Goal: Subscribe to service/newsletter

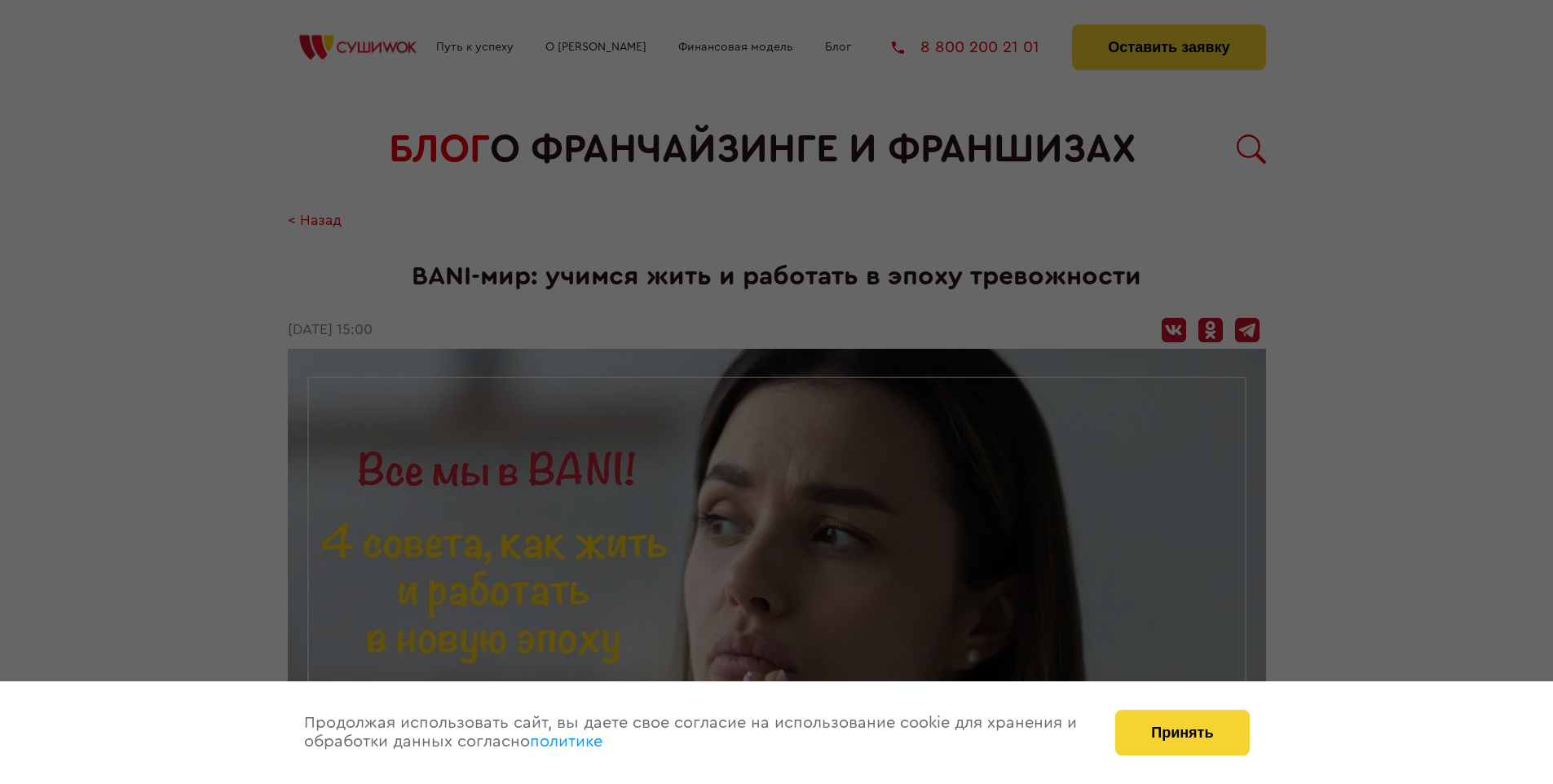
scroll to position [1886, 0]
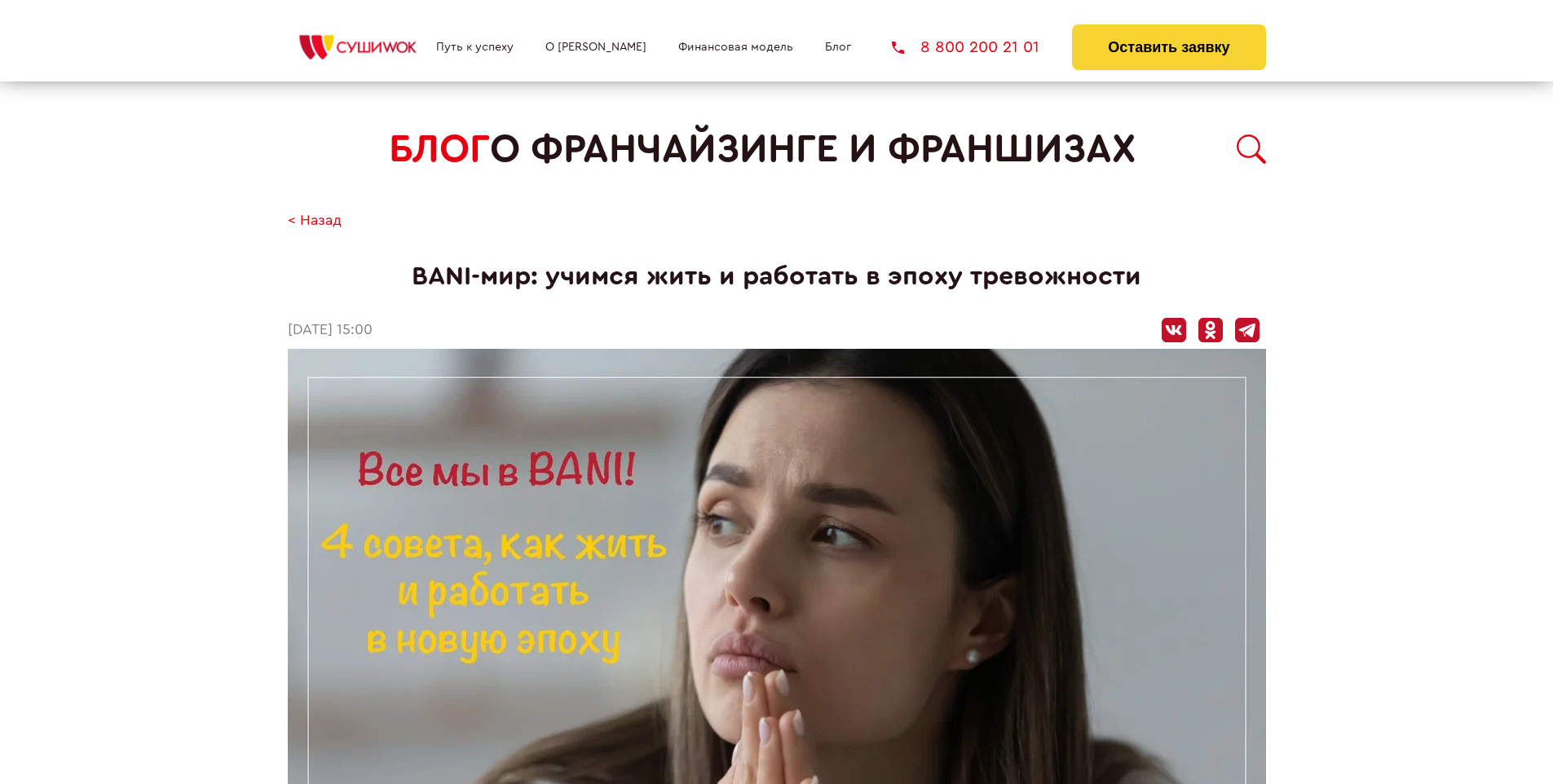
scroll to position [1886, 0]
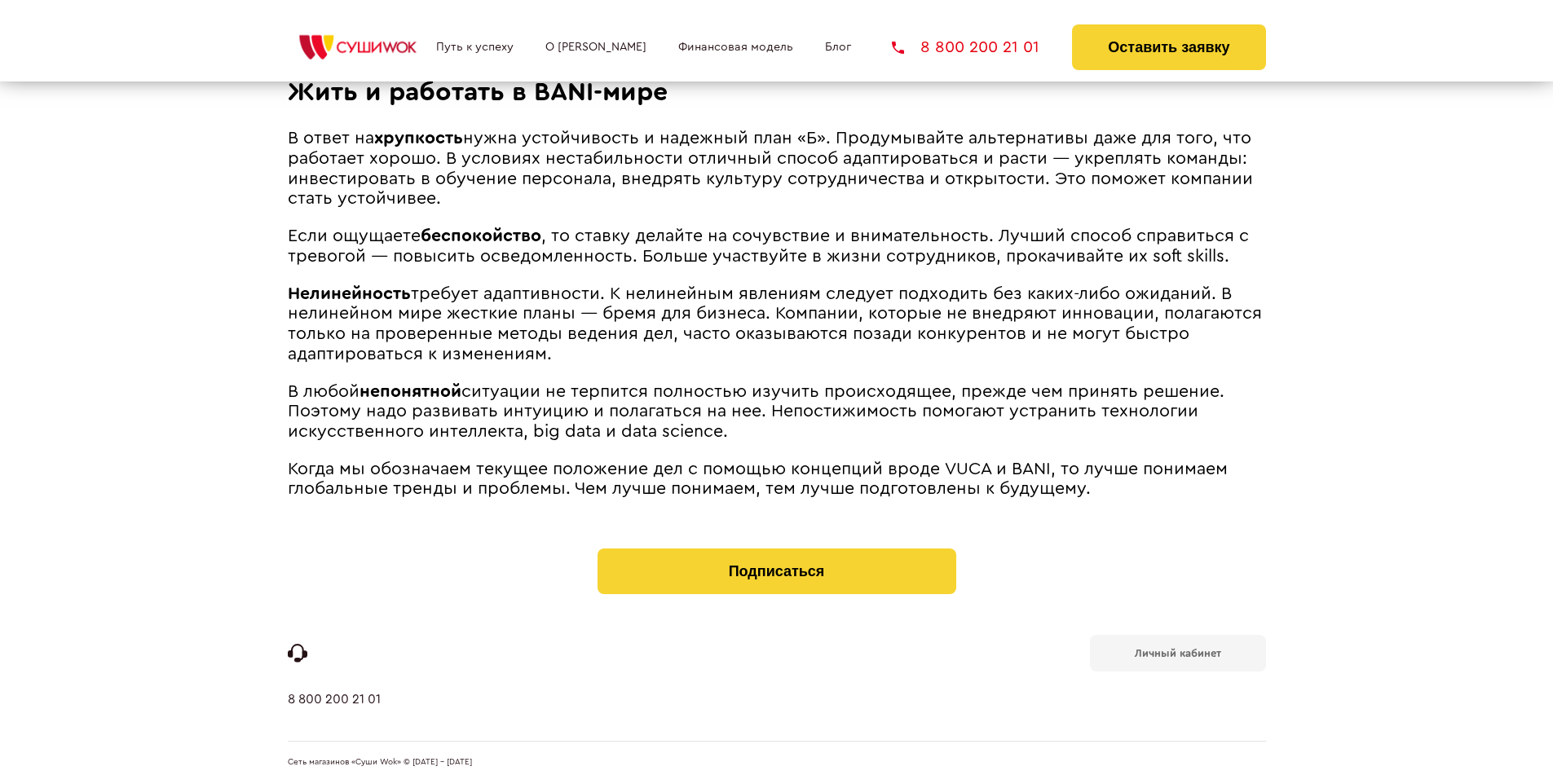
click at [1177, 652] on b "Личный кабинет" at bounding box center [1177, 653] width 86 height 11
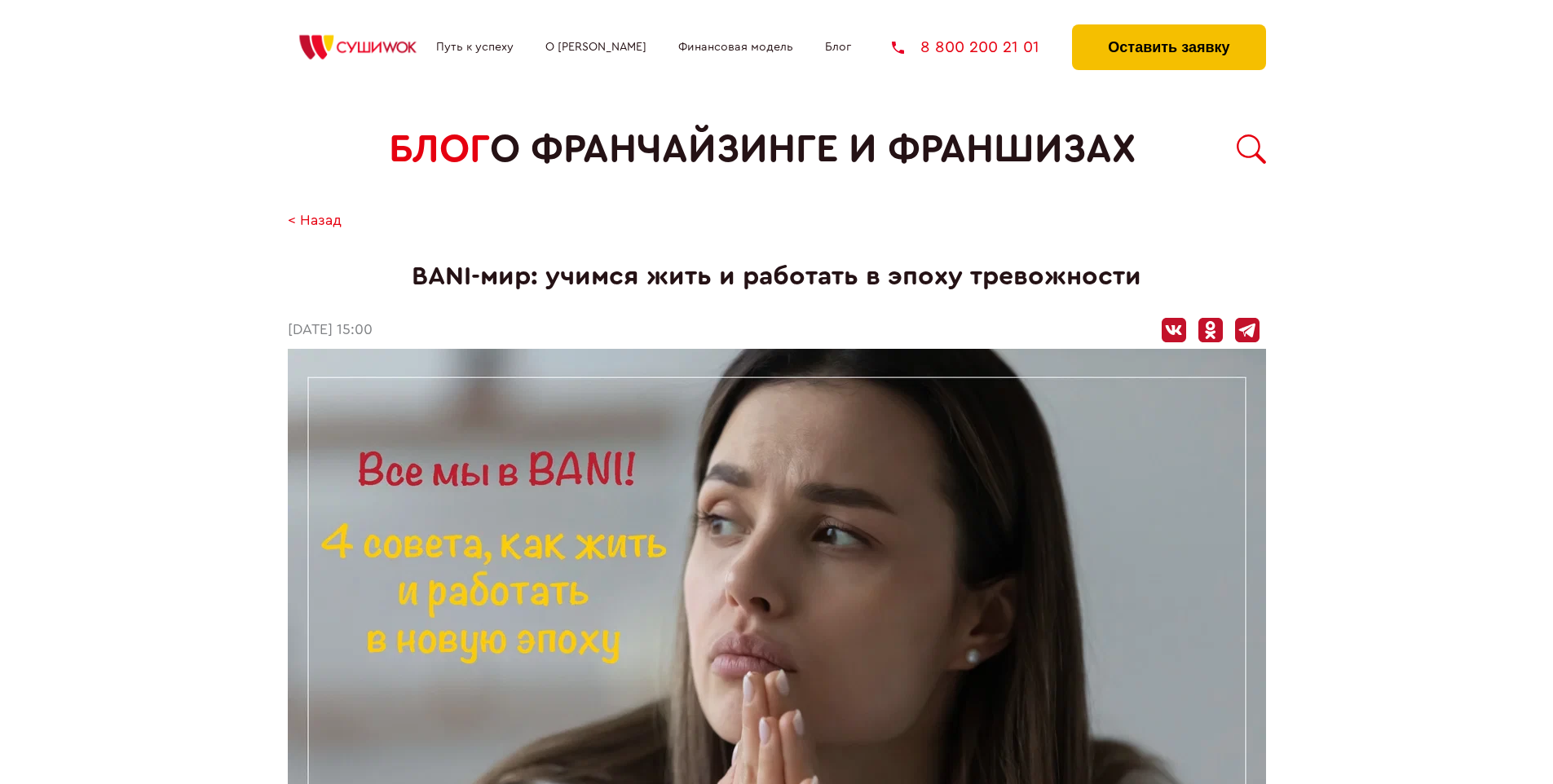
click at [1168, 28] on button "Оставить заявку" at bounding box center [1169, 47] width 194 height 46
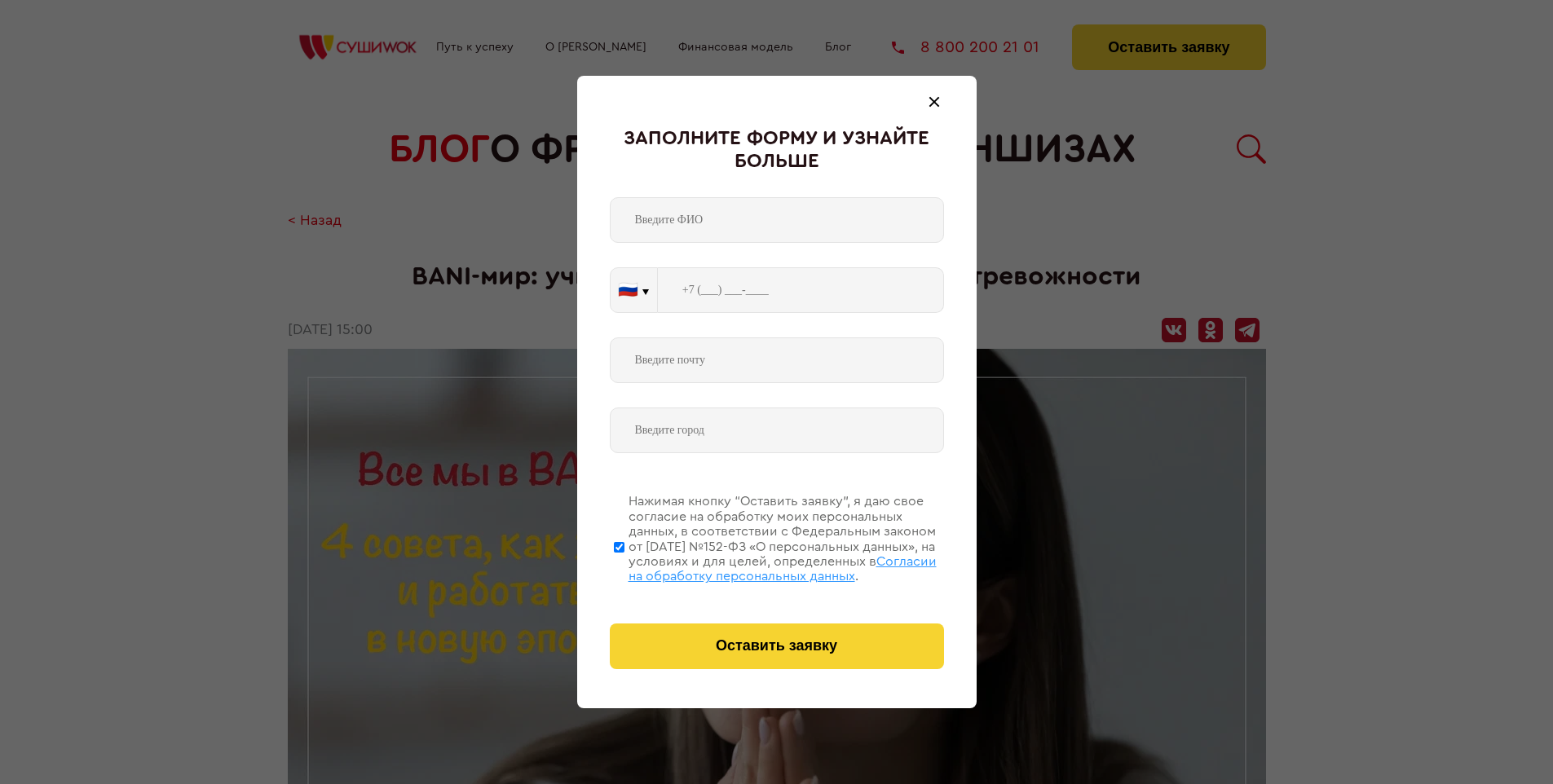
click at [756, 566] on span "Согласии на обработку персональных данных" at bounding box center [782, 569] width 308 height 27
click at [624, 566] on input "Нажимая кнопку “Оставить заявку”, я даю свое согласие на обработку моих персона…" at bounding box center [619, 546] width 11 height 130
checkbox input "false"
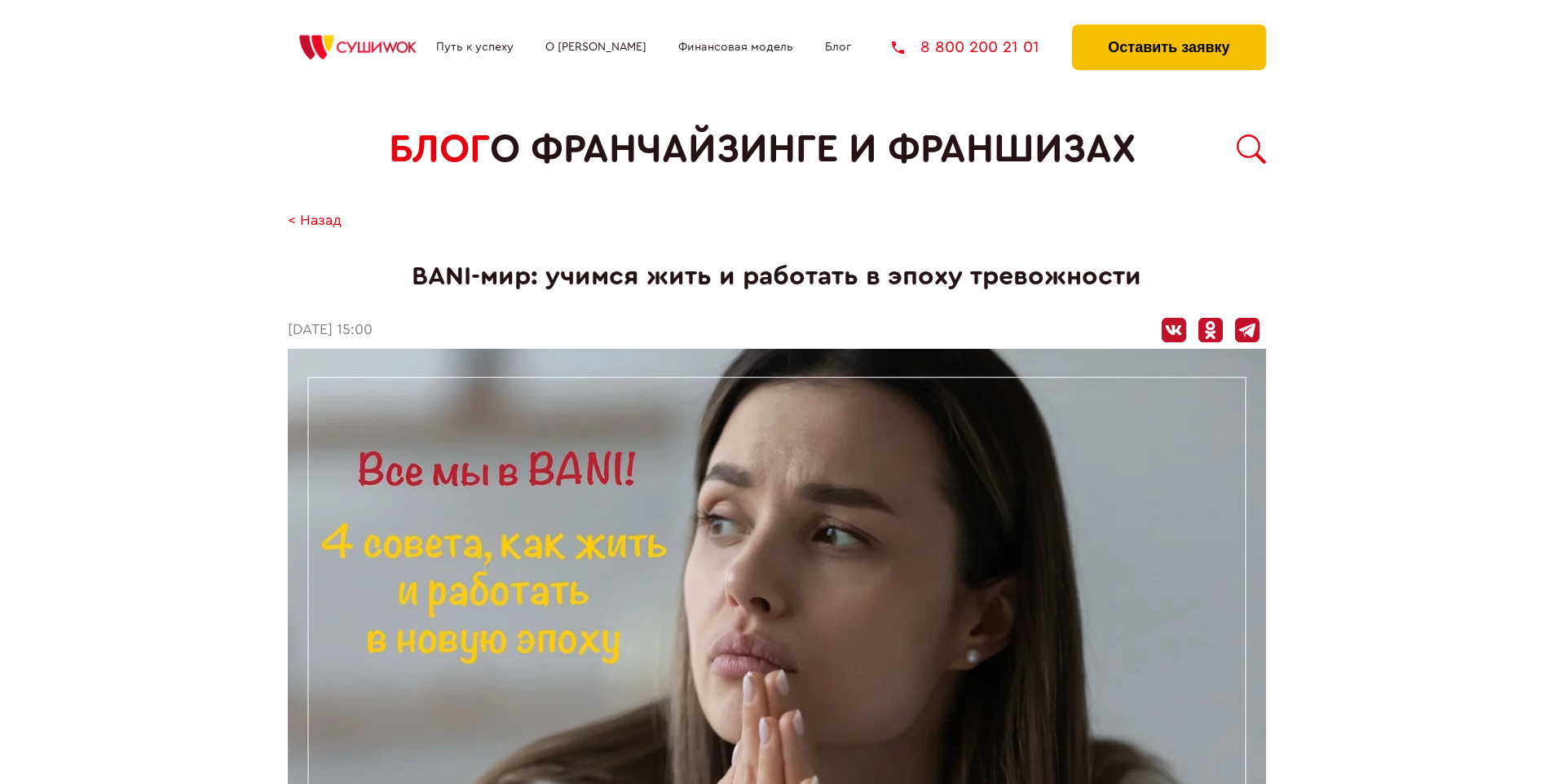
click at [1168, 28] on button "Оставить заявку" at bounding box center [1169, 47] width 194 height 46
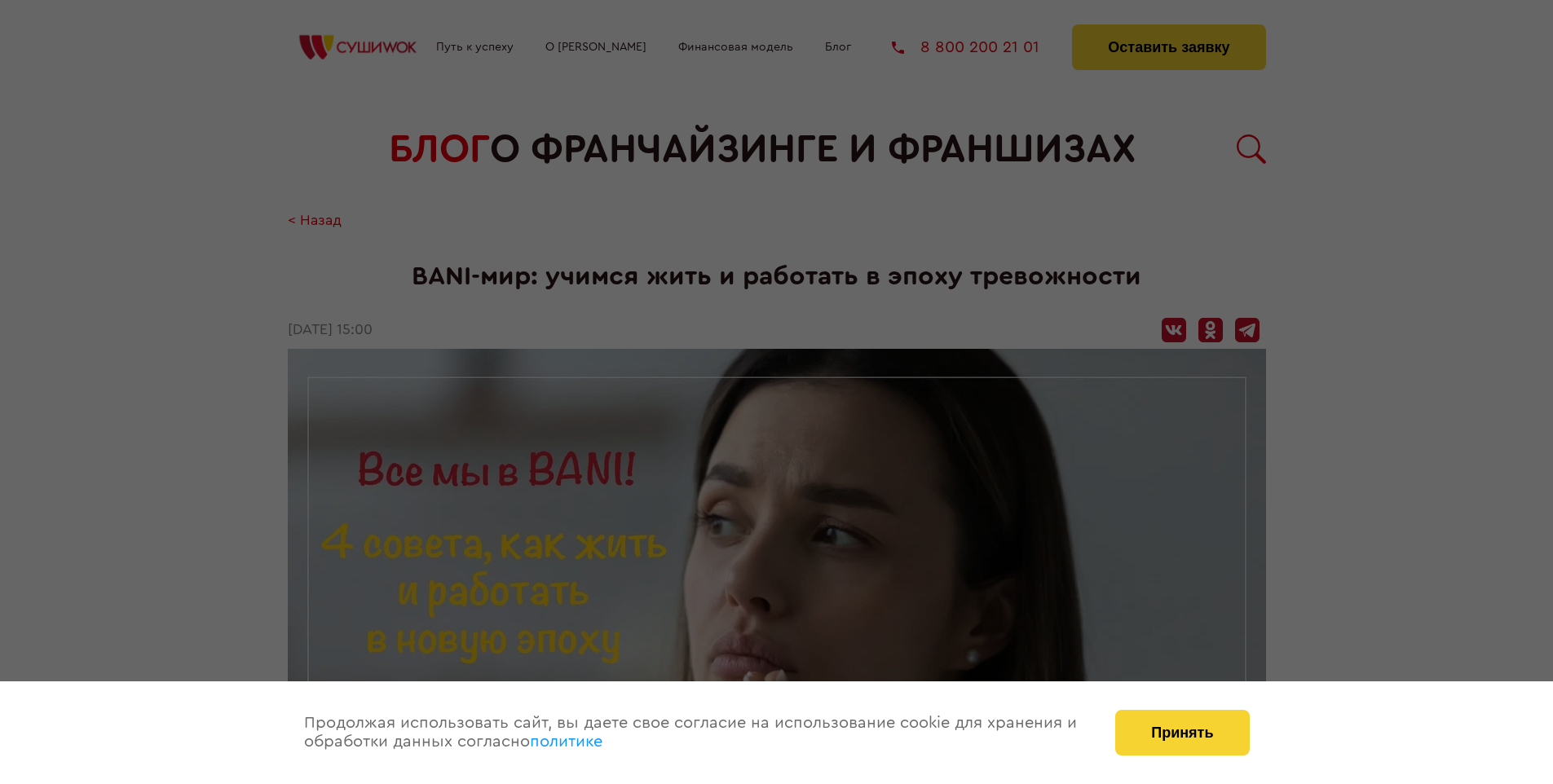
scroll to position [1886, 0]
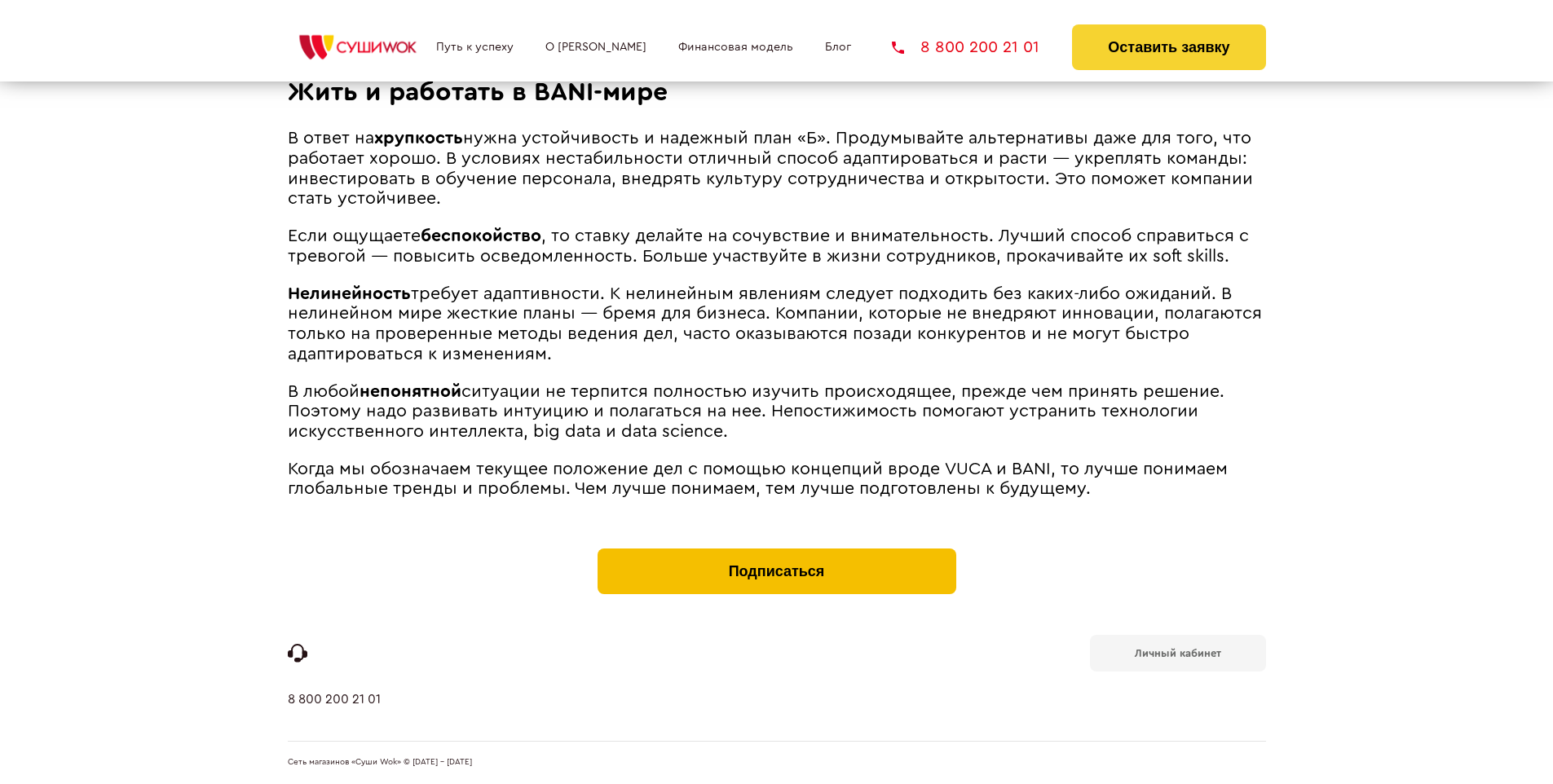
click at [776, 552] on button "Подписаться" at bounding box center [776, 571] width 359 height 46
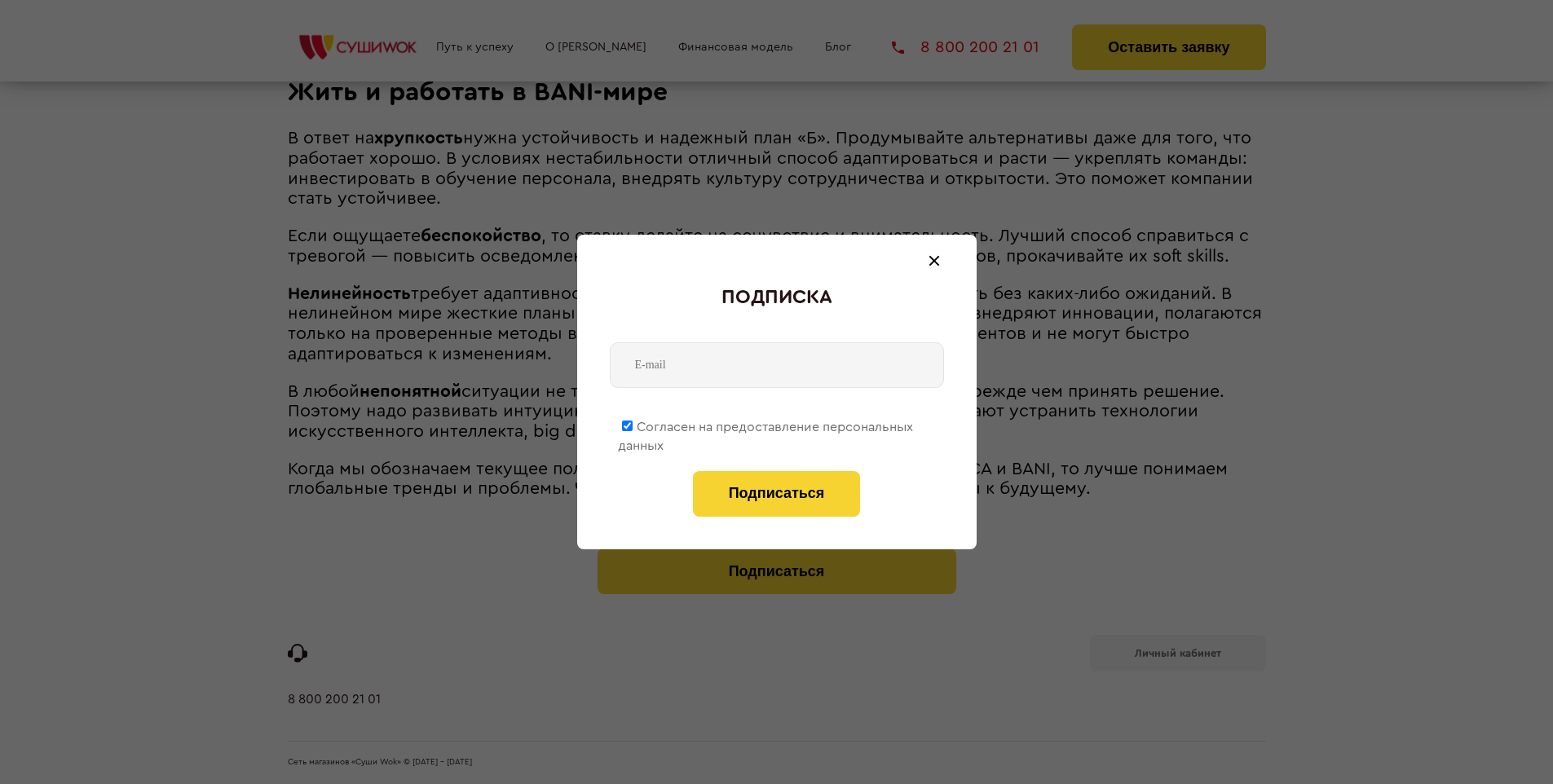
click at [767, 423] on span "Согласен на предоставление персональных данных" at bounding box center [766, 436] width 295 height 32
click at [633, 423] on input "Согласен на предоставление персональных данных" at bounding box center [627, 425] width 11 height 11
checkbox input "false"
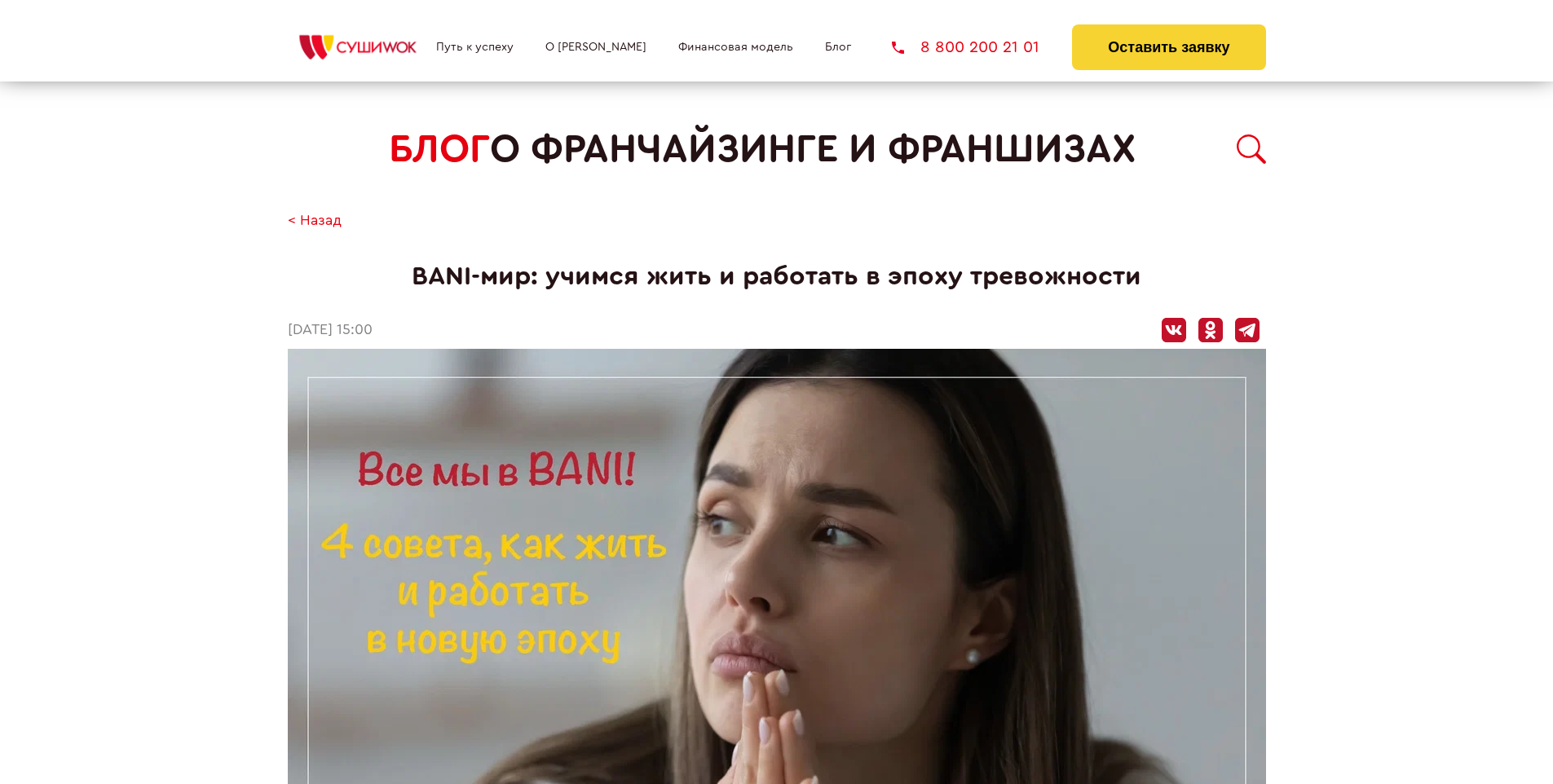
scroll to position [1886, 0]
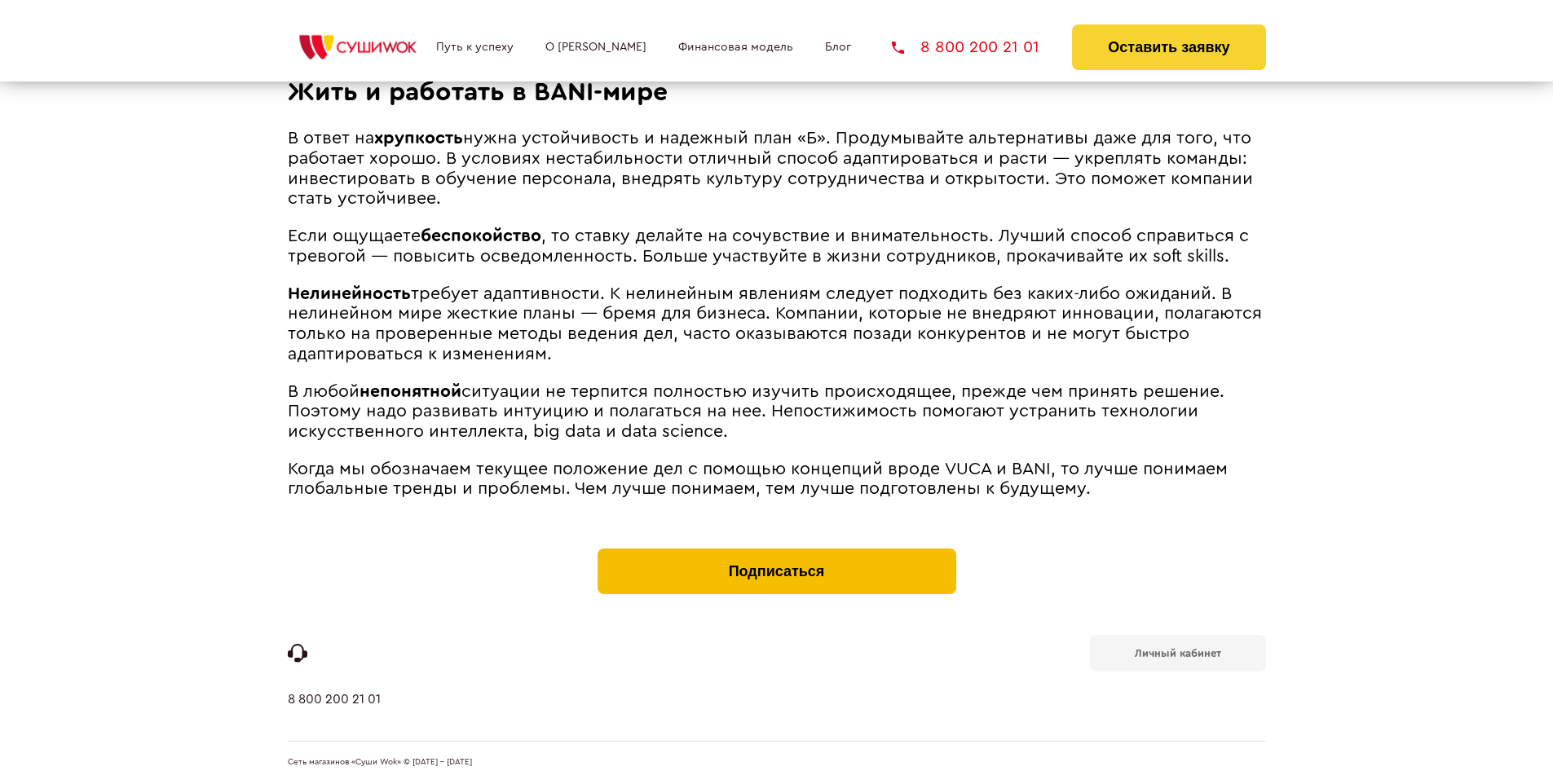
click at [776, 552] on button "Подписаться" at bounding box center [776, 571] width 359 height 46
